Goal: Information Seeking & Learning: Learn about a topic

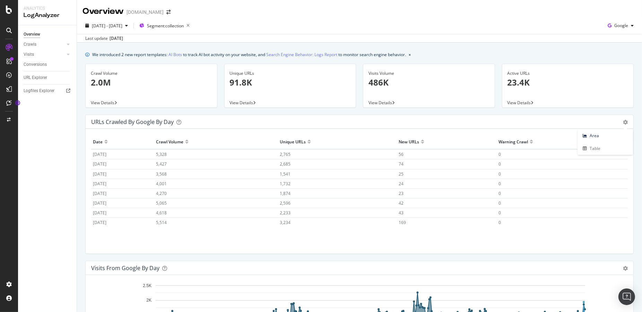
scroll to position [3425, 0]
click at [28, 44] on div "Crawls" at bounding box center [30, 44] width 13 height 7
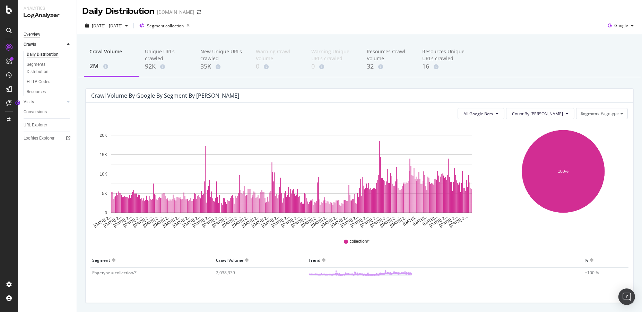
click at [39, 35] on div "Overview" at bounding box center [32, 34] width 17 height 7
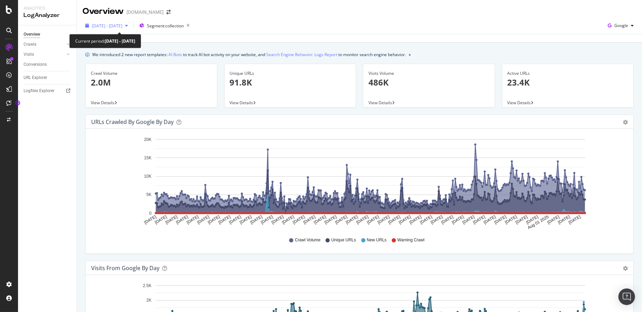
click at [112, 24] on span "[DATE] - [DATE]" at bounding box center [107, 26] width 30 height 6
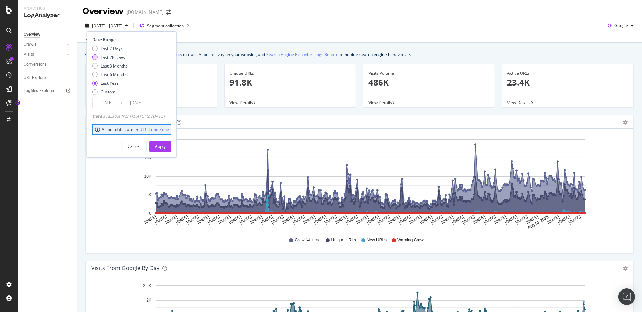
click at [105, 55] on div "Last 28 Days" at bounding box center [112, 57] width 25 height 6
type input "[DATE]"
click at [160, 144] on button "Apply" at bounding box center [160, 146] width 22 height 11
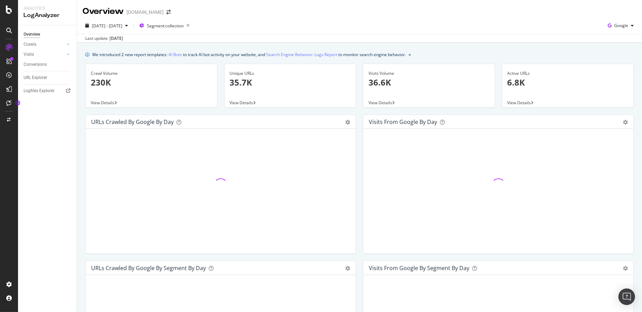
click at [234, 106] on div "View Details" at bounding box center [290, 103] width 131 height 10
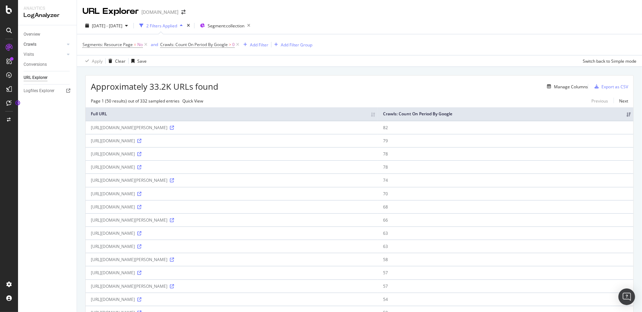
click at [62, 42] on div at bounding box center [61, 44] width 7 height 7
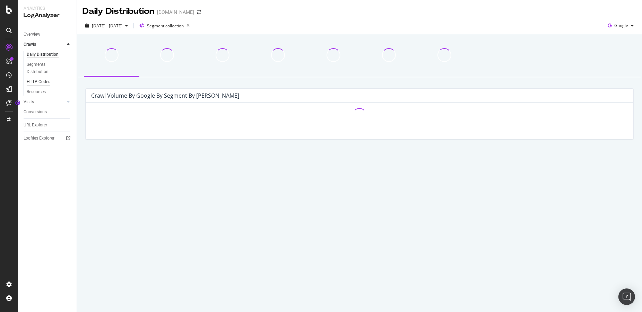
click at [40, 80] on div "HTTP Codes" at bounding box center [39, 81] width 24 height 7
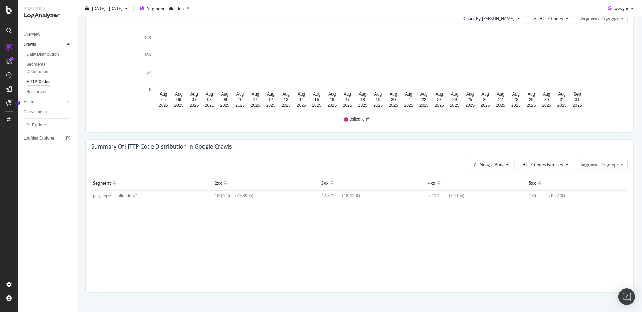
scroll to position [388, 0]
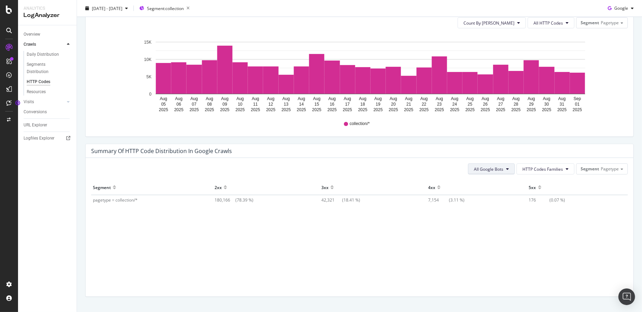
click at [489, 170] on span "All Google Bots" at bounding box center [488, 169] width 29 height 6
click at [486, 218] on span "Google Smartphone" at bounding box center [500, 215] width 49 height 6
click at [493, 167] on span "Google Smartphone" at bounding box center [483, 169] width 39 height 6
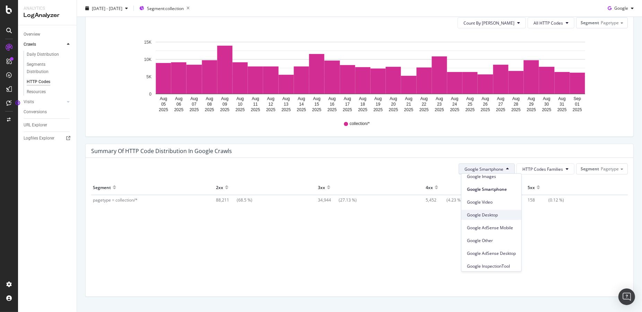
click at [497, 216] on span "Google Desktop" at bounding box center [491, 215] width 49 height 6
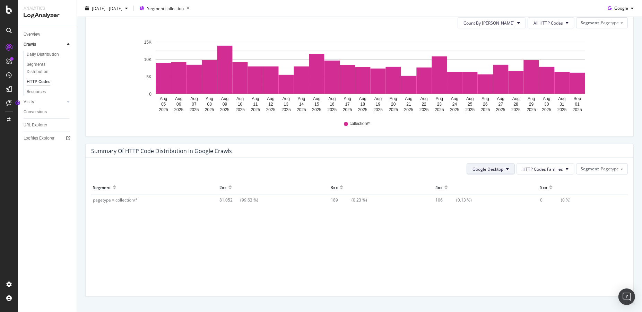
click at [491, 169] on span "Google Desktop" at bounding box center [487, 169] width 31 height 6
click at [491, 232] on span "Google Smartphone" at bounding box center [499, 230] width 49 height 6
